Goal: Task Accomplishment & Management: Complete application form

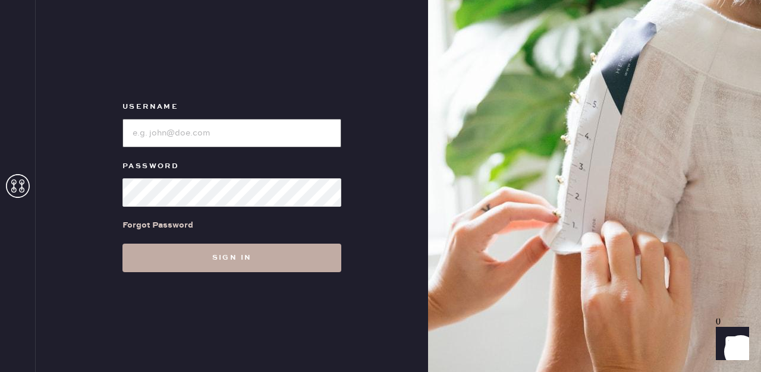
type input "reformationfillmore"
click at [269, 267] on button "Sign in" at bounding box center [232, 258] width 219 height 29
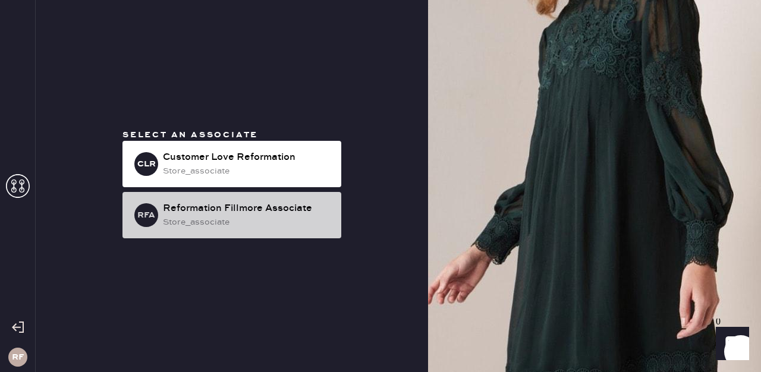
click at [293, 217] on div "store_associate" at bounding box center [247, 222] width 169 height 13
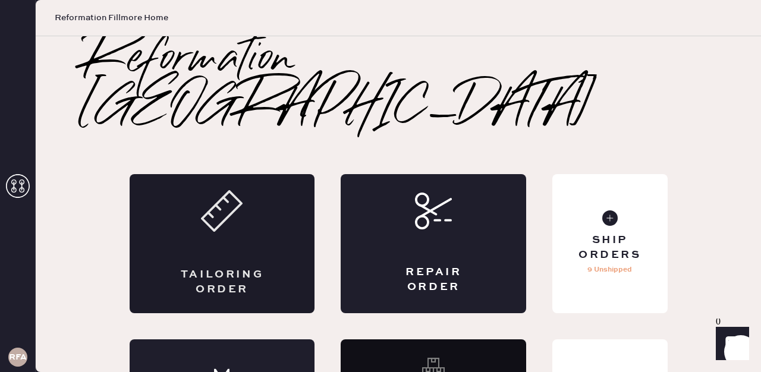
click at [253, 195] on div "Tailoring Order" at bounding box center [223, 243] width 186 height 139
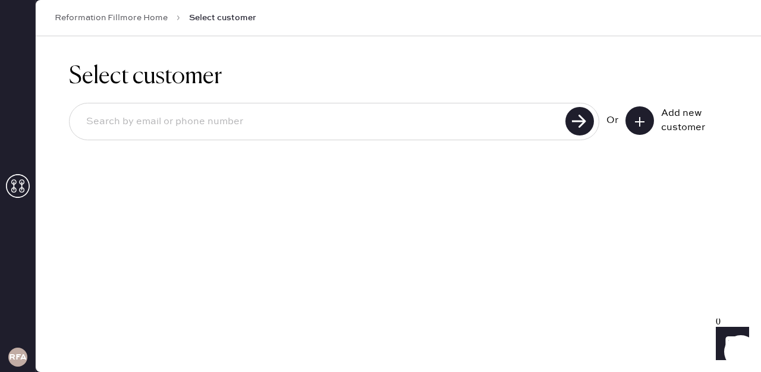
click at [642, 122] on icon at bounding box center [640, 122] width 12 height 12
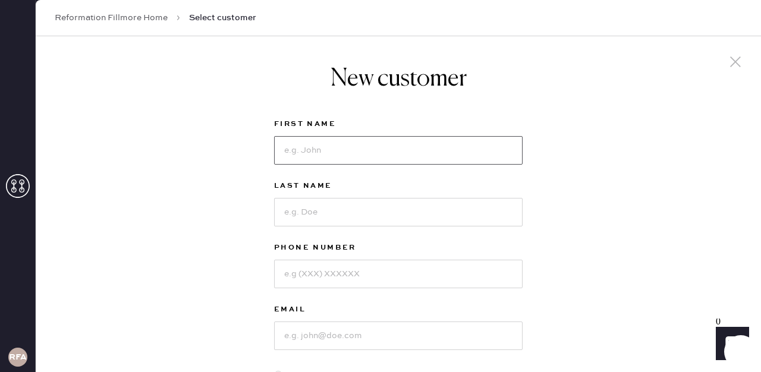
click at [344, 153] on input at bounding box center [398, 150] width 249 height 29
type input "Grace"
click at [324, 211] on input at bounding box center [398, 212] width 249 height 29
click at [319, 151] on input "Grace" at bounding box center [398, 150] width 249 height 29
click at [310, 219] on input at bounding box center [398, 212] width 249 height 29
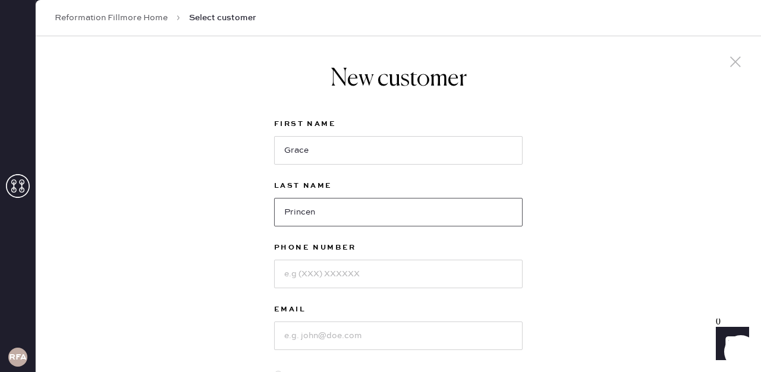
type input "Princen"
click at [334, 282] on input at bounding box center [398, 274] width 249 height 29
type input "5415312424"
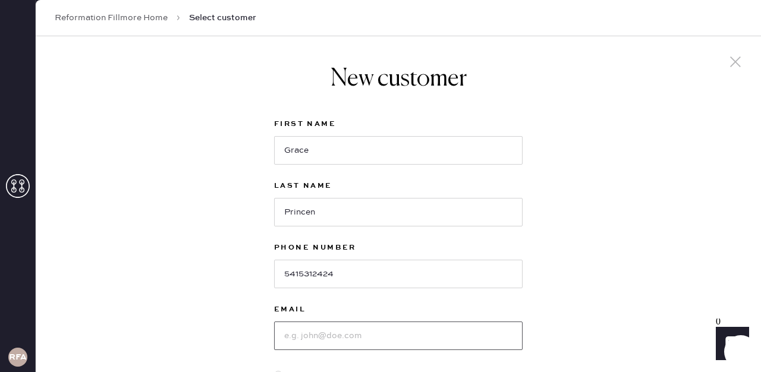
click at [355, 338] on input at bounding box center [398, 336] width 249 height 29
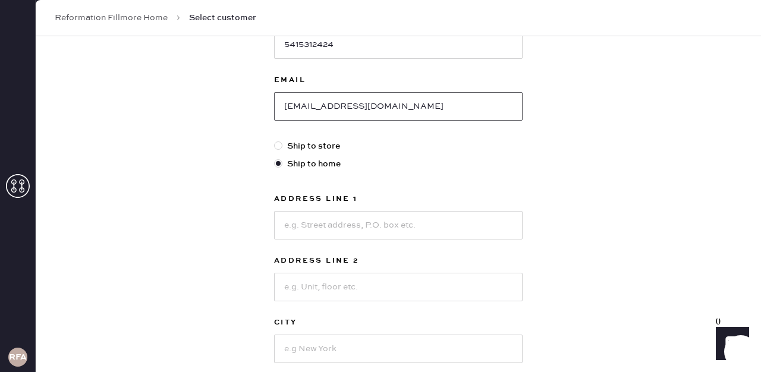
scroll to position [230, 0]
type input "[EMAIL_ADDRESS][DOMAIN_NAME]"
click at [318, 222] on input at bounding box center [398, 225] width 249 height 29
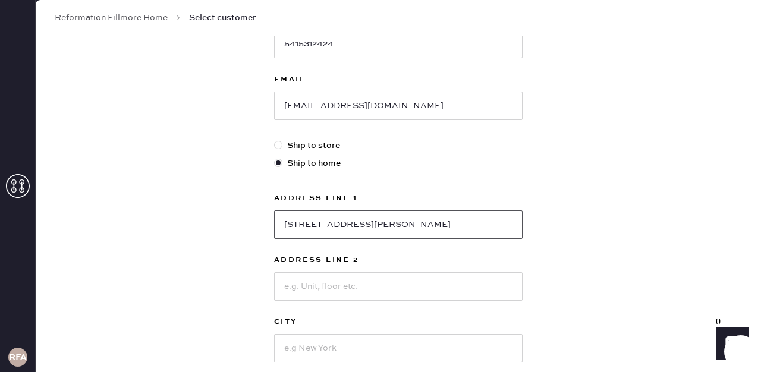
type input "[STREET_ADDRESS][PERSON_NAME]"
click at [321, 294] on input at bounding box center [398, 286] width 249 height 29
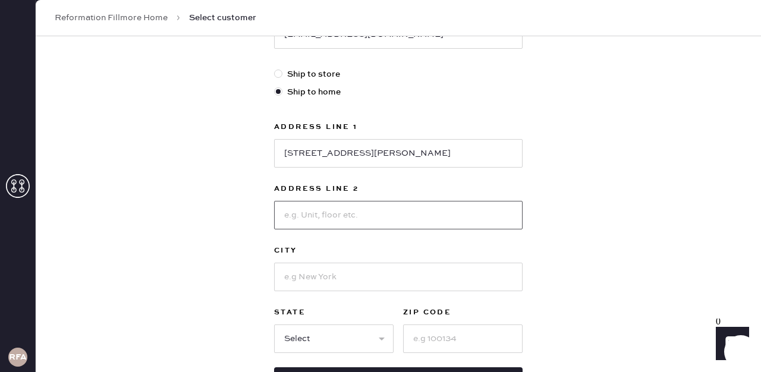
scroll to position [306, 0]
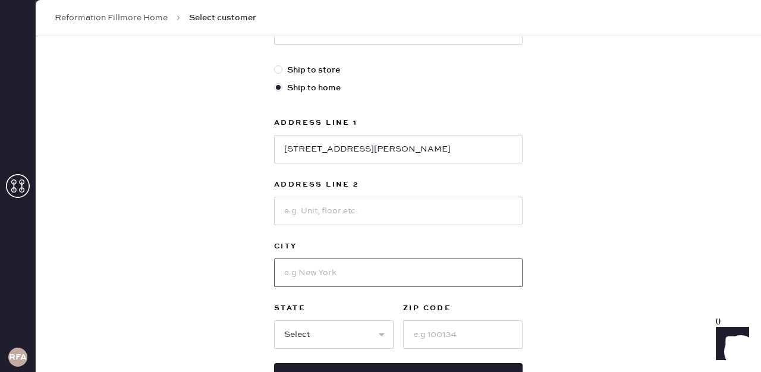
click at [288, 272] on input at bounding box center [398, 273] width 249 height 29
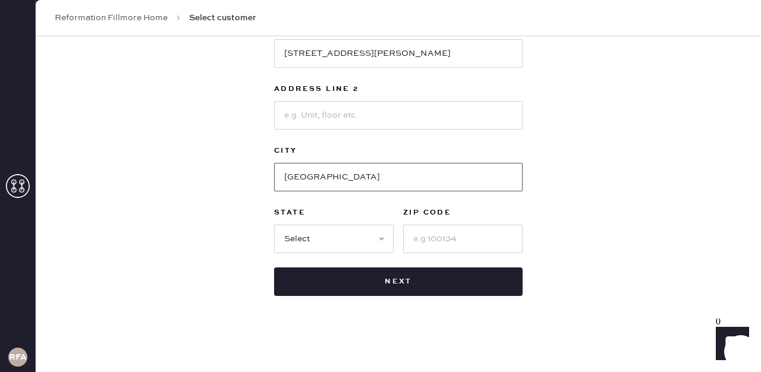
type input "[GEOGRAPHIC_DATA]"
click at [318, 240] on select "Select AK AL AR AZ CA CO CT [GEOGRAPHIC_DATA] DE FL [GEOGRAPHIC_DATA] HI [GEOGR…" at bounding box center [334, 239] width 120 height 29
select select "CA"
click at [274, 225] on select "Select AK AL AR AZ CA CO CT [GEOGRAPHIC_DATA] DE FL [GEOGRAPHIC_DATA] HI [GEOGR…" at bounding box center [334, 239] width 120 height 29
click at [473, 233] on input at bounding box center [463, 239] width 120 height 29
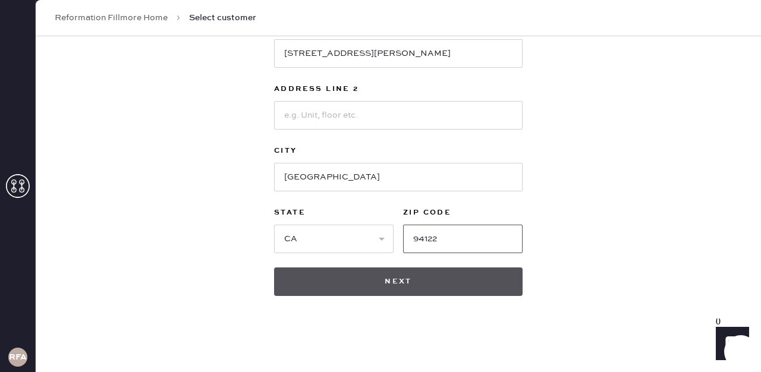
type input "94122"
click at [412, 279] on button "Next" at bounding box center [398, 282] width 249 height 29
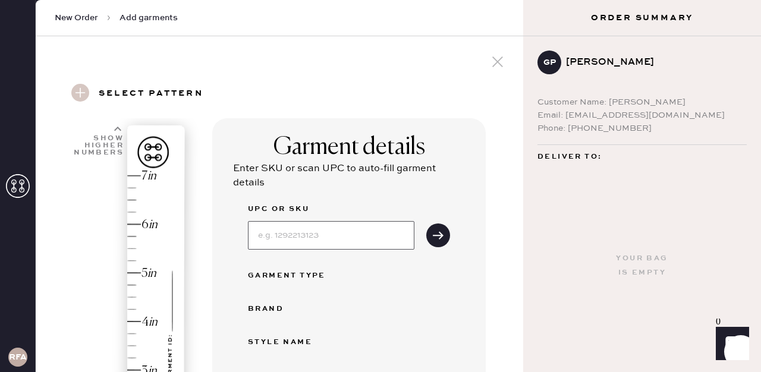
click at [327, 236] on input at bounding box center [331, 235] width 167 height 29
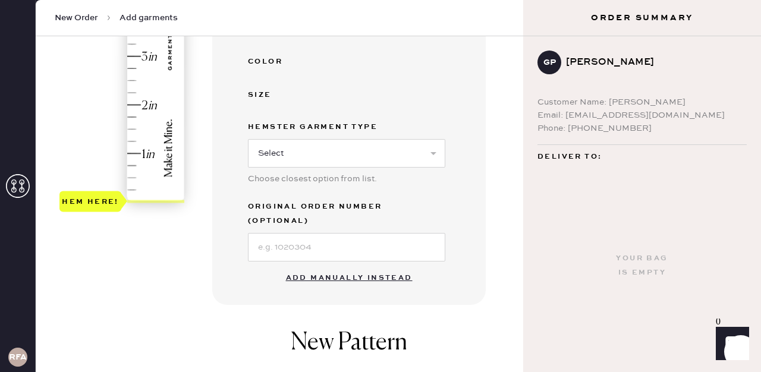
scroll to position [326, 0]
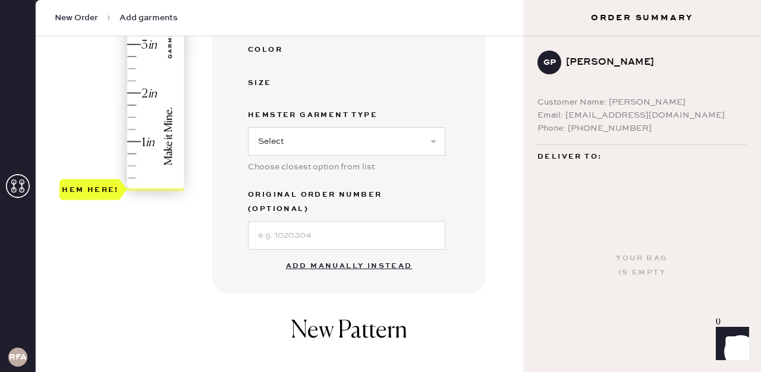
click at [407, 255] on button "Add manually instead" at bounding box center [349, 267] width 141 height 24
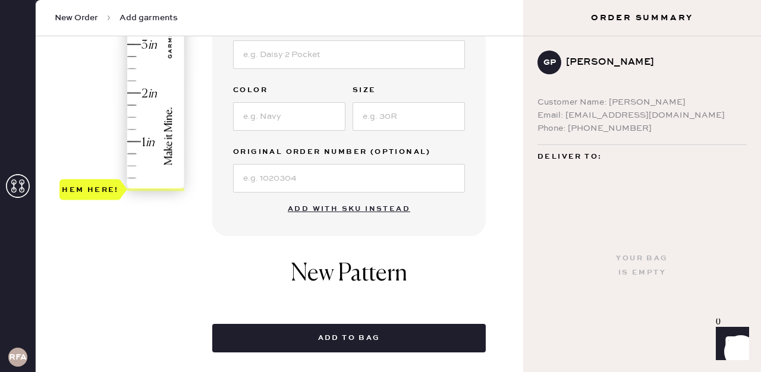
scroll to position [0, 0]
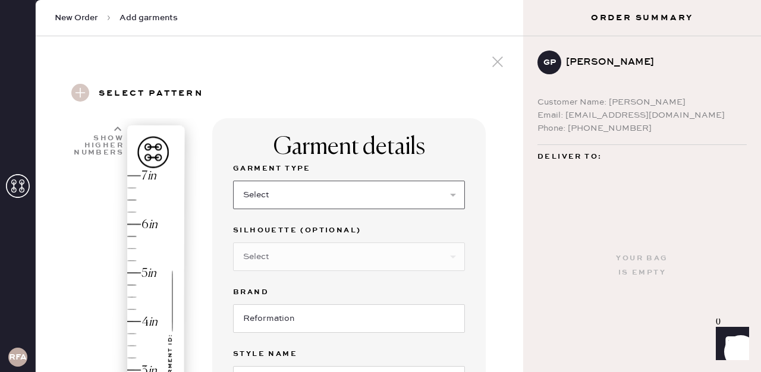
click at [278, 193] on select "Select Basic Skirt Jeans Leggings Pants Shorts Basic Sleeved Dress Basic Sleeve…" at bounding box center [349, 195] width 232 height 29
select select "6"
click at [233, 181] on select "Select Basic Skirt Jeans Leggings Pants Shorts Basic Sleeved Dress Basic Sleeve…" at bounding box center [349, 195] width 232 height 29
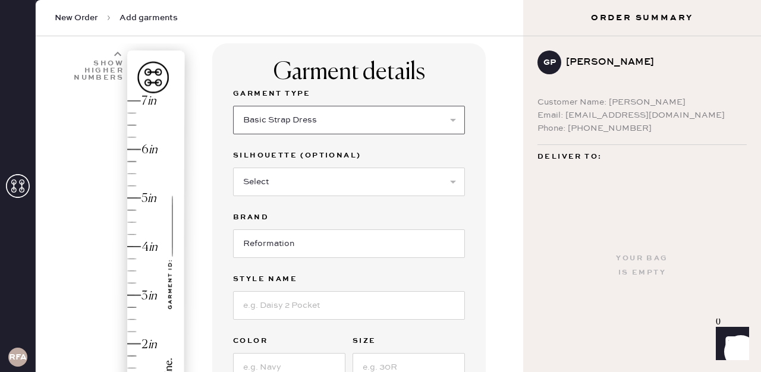
scroll to position [77, 0]
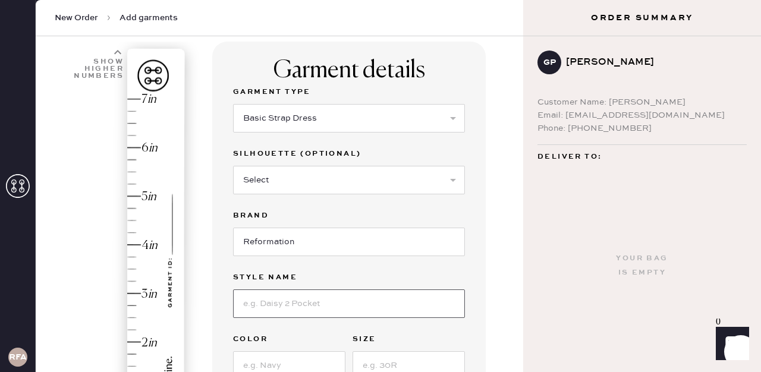
click at [313, 301] on input at bounding box center [349, 304] width 232 height 29
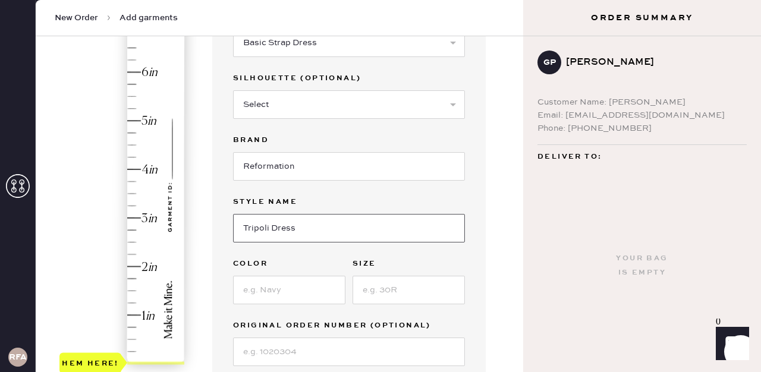
type input "Tripoli Dress"
click at [299, 294] on input at bounding box center [289, 290] width 112 height 29
type input "Chrysanthemum"
click at [403, 289] on input at bounding box center [409, 290] width 112 height 29
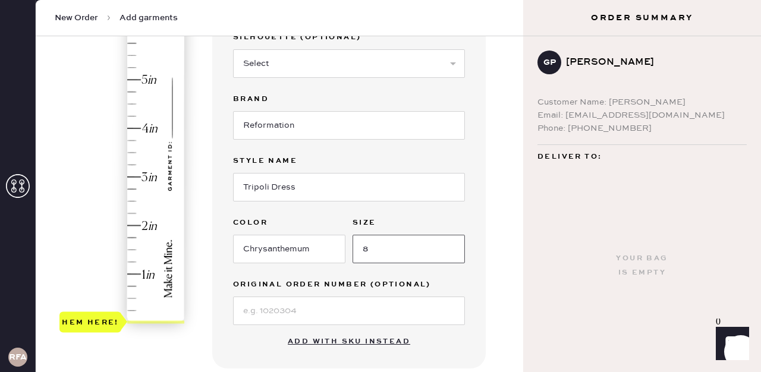
scroll to position [192, 0]
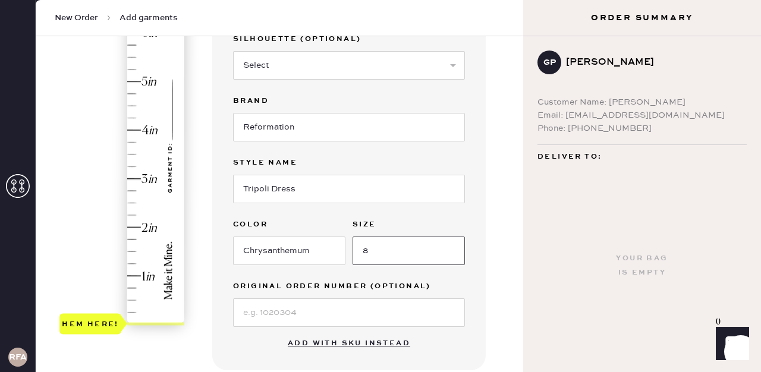
type input "8"
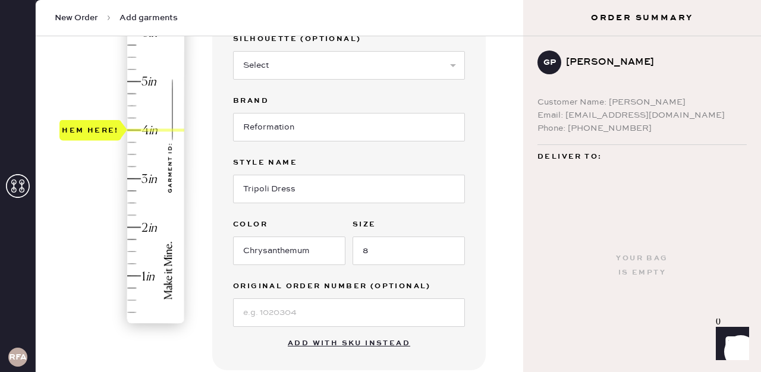
type input "5"
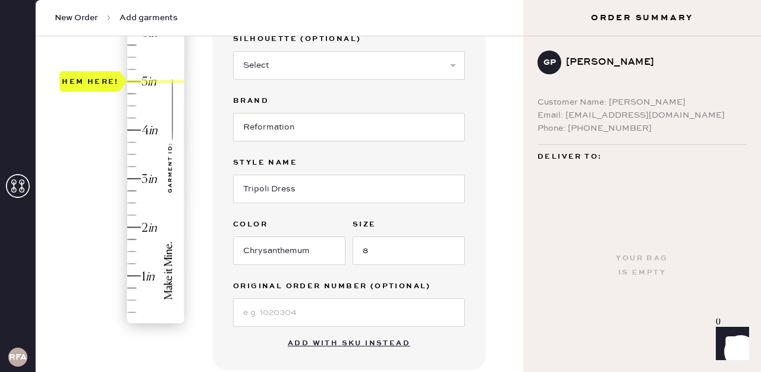
drag, startPoint x: 99, startPoint y: 318, endPoint x: 155, endPoint y: 83, distance: 242.2
click at [155, 83] on div "Hem here!" at bounding box center [122, 154] width 127 height 351
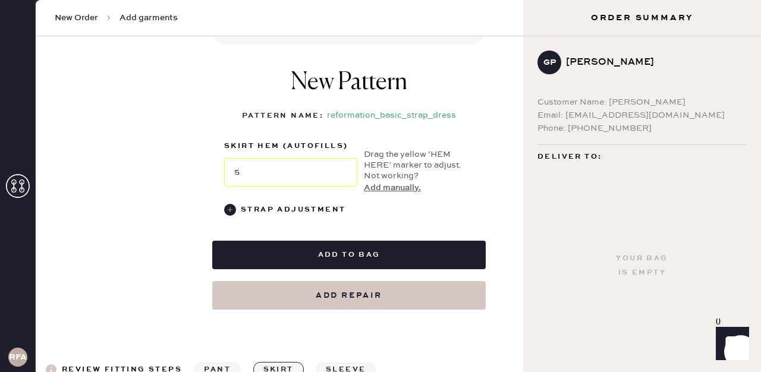
scroll to position [531, 0]
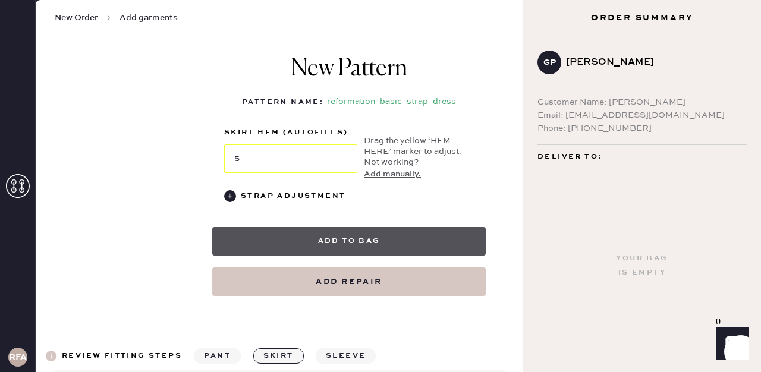
click at [389, 241] on button "Add to bag" at bounding box center [349, 241] width 274 height 29
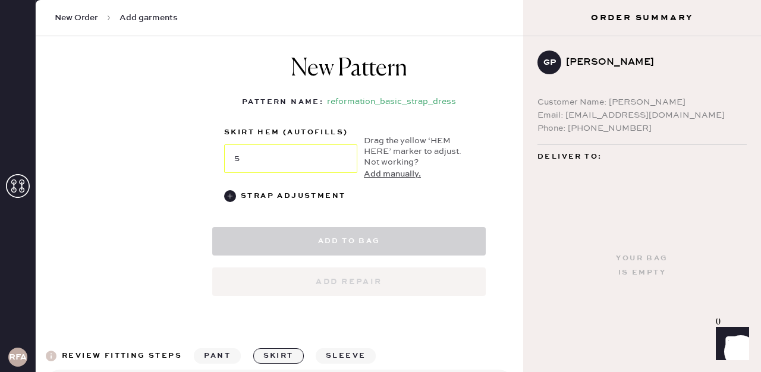
select select "6"
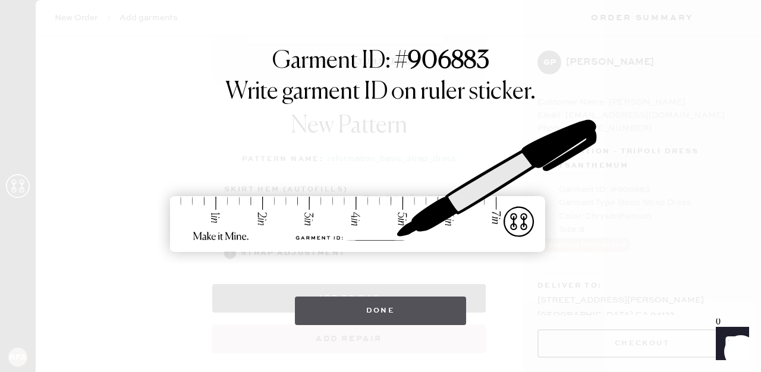
click at [399, 312] on button "Done" at bounding box center [381, 311] width 172 height 29
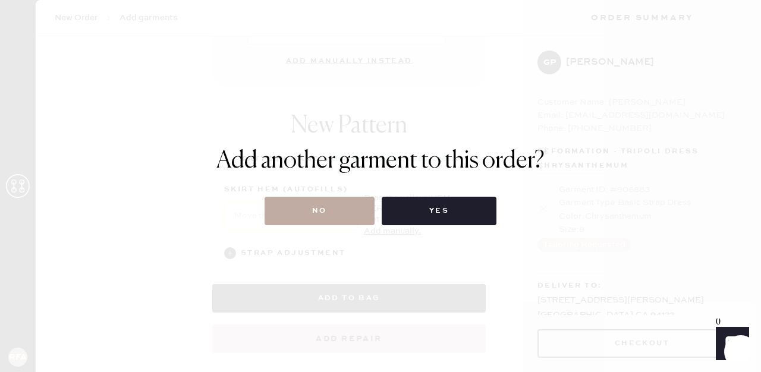
click at [320, 205] on button "No" at bounding box center [320, 211] width 110 height 29
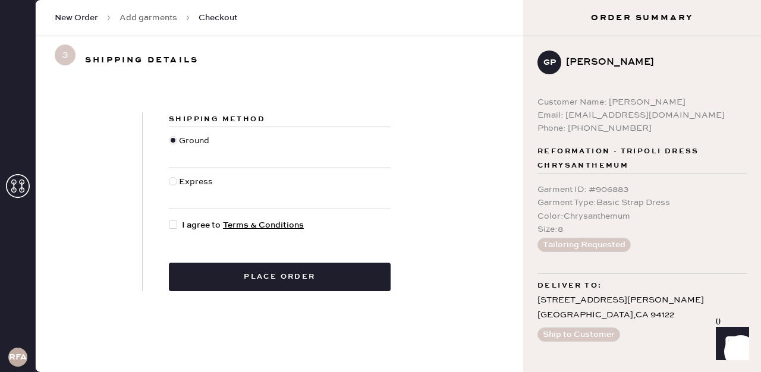
click at [170, 178] on div at bounding box center [173, 181] width 8 height 8
click at [170, 176] on input "Express" at bounding box center [169, 175] width 1 height 1
radio input "true"
click at [170, 225] on div at bounding box center [173, 225] width 8 height 8
click at [170, 219] on input "I agree to Terms & Conditions" at bounding box center [169, 219] width 1 height 1
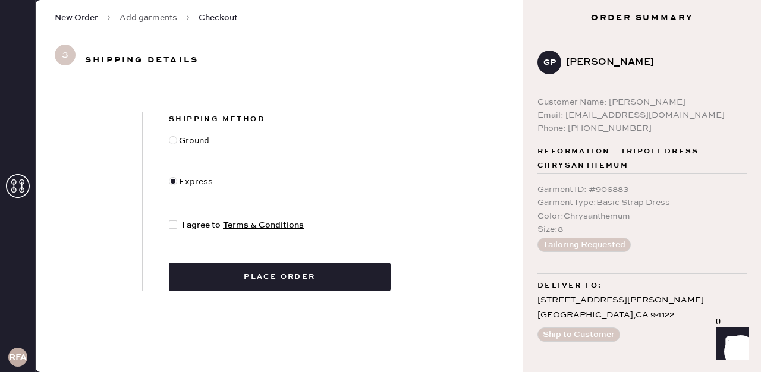
checkbox input "true"
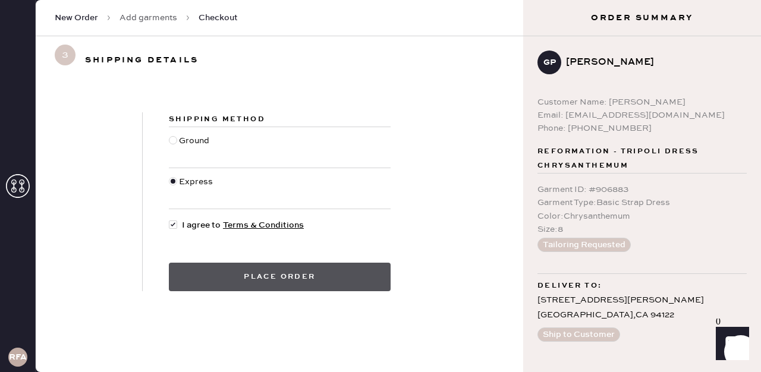
click at [230, 280] on button "Place order" at bounding box center [280, 277] width 222 height 29
